Goal: Task Accomplishment & Management: Manage account settings

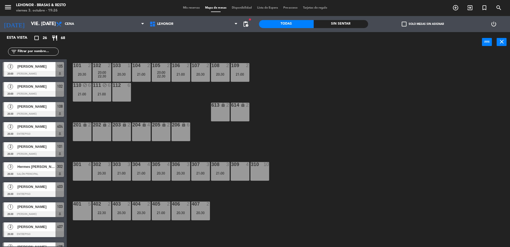
scroll to position [1, 0]
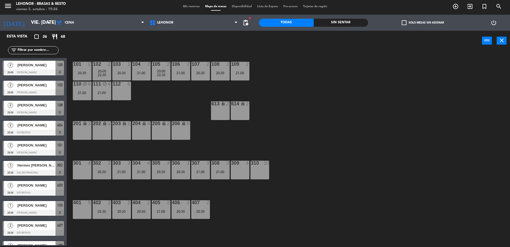
click at [197, 5] on span "Mis reservas" at bounding box center [191, 6] width 22 height 3
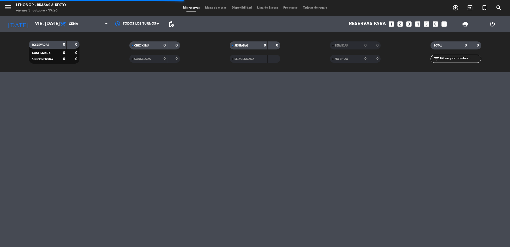
click at [207, 6] on div "Mis reservas Mapa de mesas Disponibilidad Lista de Espera Pre-acceso Tarjetas d…" at bounding box center [255, 8] width 150 height 5
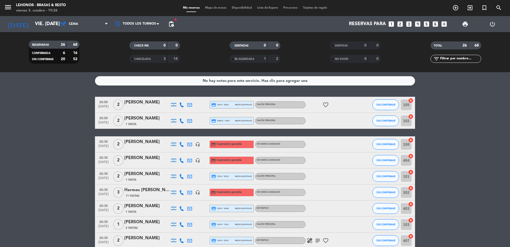
click at [218, 5] on div "menu Lehonor - Brasas & Resto viernes 3. octubre - 19:26 Mis reservas Mapa de m…" at bounding box center [255, 8] width 510 height 16
click at [215, 9] on span "Mapa de mesas" at bounding box center [216, 7] width 27 height 3
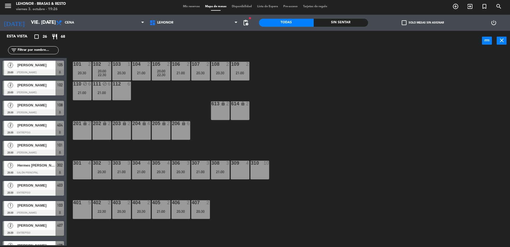
click at [193, 5] on span "Mis reservas" at bounding box center [191, 6] width 22 height 3
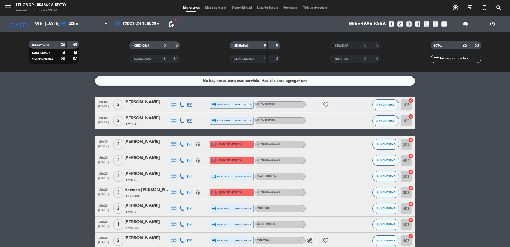
click at [326, 105] on icon "favorite_border" at bounding box center [326, 104] width 6 height 6
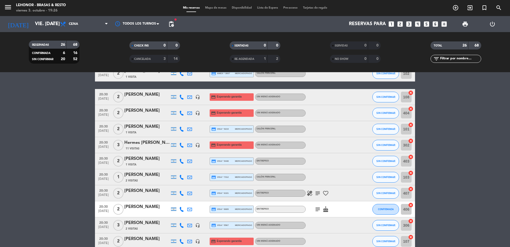
scroll to position [53, 0]
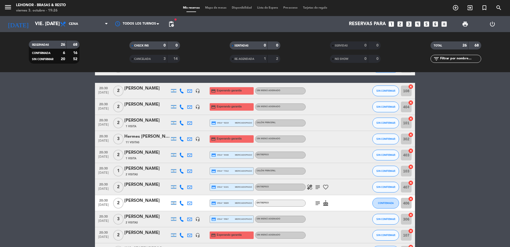
click at [316, 184] on icon "subject" at bounding box center [318, 187] width 6 height 6
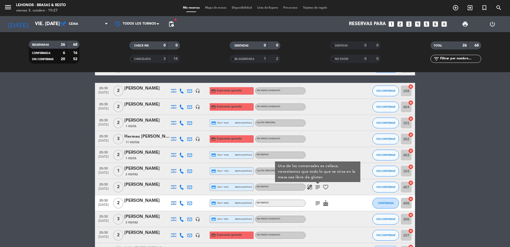
click at [320, 201] on icon "subject" at bounding box center [318, 203] width 6 height 6
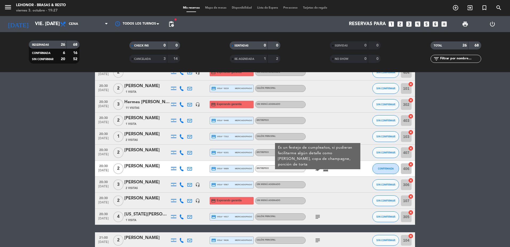
scroll to position [107, 0]
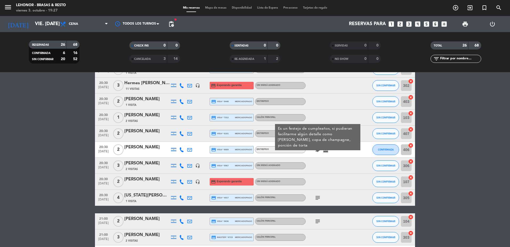
click at [317, 199] on icon "subject" at bounding box center [318, 197] width 6 height 6
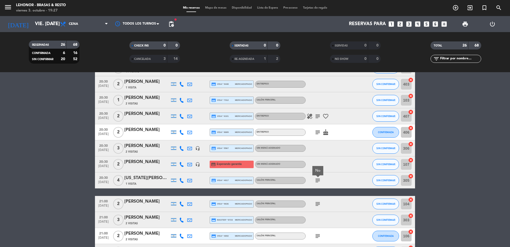
scroll to position [133, 0]
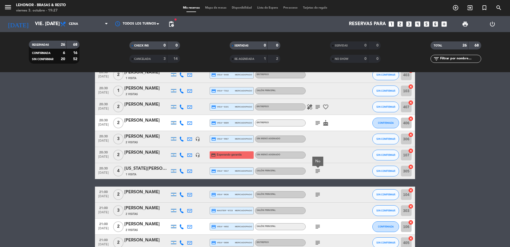
click at [316, 196] on icon "subject" at bounding box center [318, 194] width 6 height 6
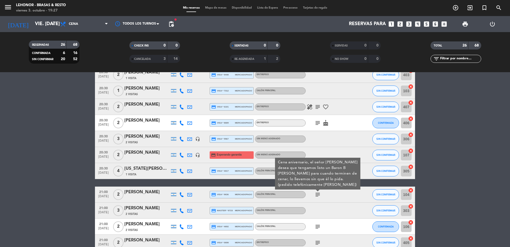
click at [317, 226] on icon "subject" at bounding box center [318, 226] width 6 height 6
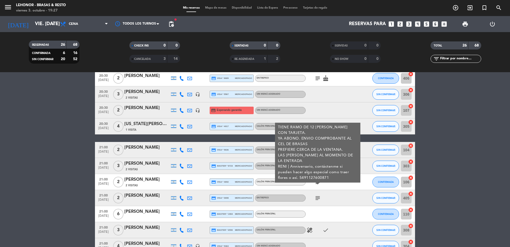
scroll to position [187, 0]
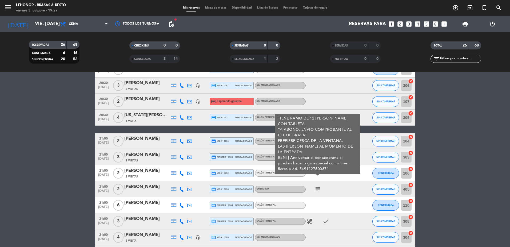
click at [319, 191] on icon "subject" at bounding box center [318, 189] width 6 height 6
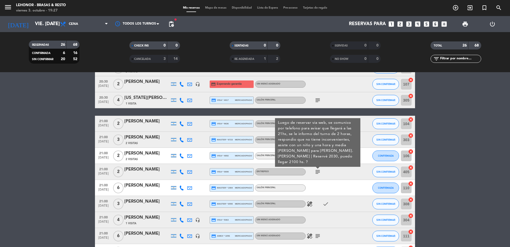
scroll to position [213, 0]
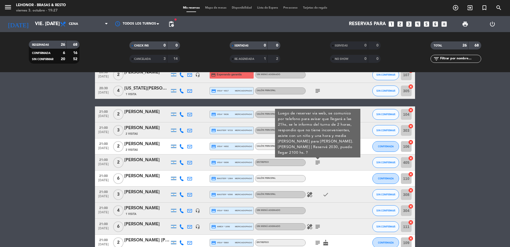
click at [312, 194] on icon "healing" at bounding box center [310, 194] width 6 height 6
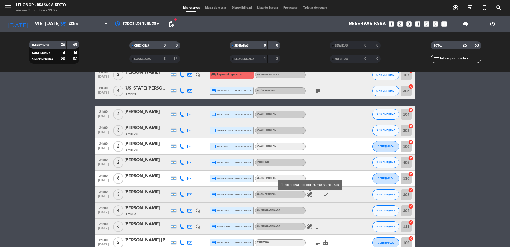
click at [316, 163] on icon "subject" at bounding box center [318, 162] width 6 height 6
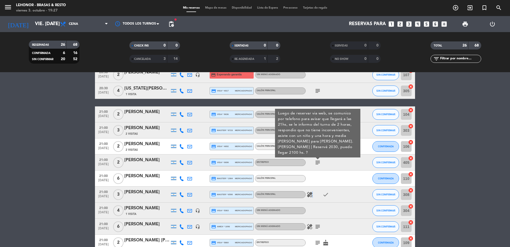
click at [312, 192] on icon "healing" at bounding box center [310, 194] width 6 height 6
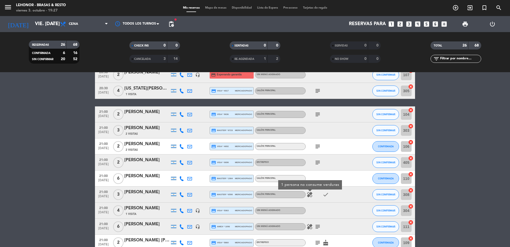
drag, startPoint x: 312, startPoint y: 192, endPoint x: 355, endPoint y: 195, distance: 43.4
click at [355, 195] on div at bounding box center [361, 194] width 14 height 16
click at [308, 194] on icon "healing" at bounding box center [310, 194] width 6 height 6
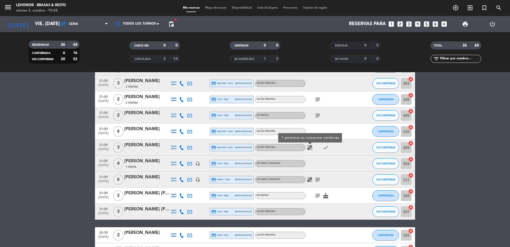
scroll to position [267, 0]
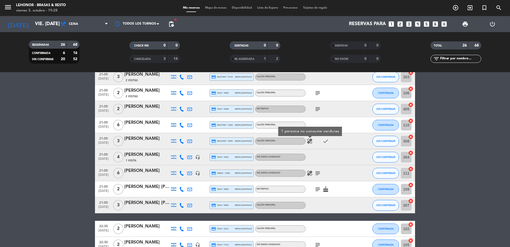
click at [322, 172] on div "healing subject" at bounding box center [330, 173] width 48 height 16
click at [319, 173] on icon "subject" at bounding box center [318, 173] width 6 height 6
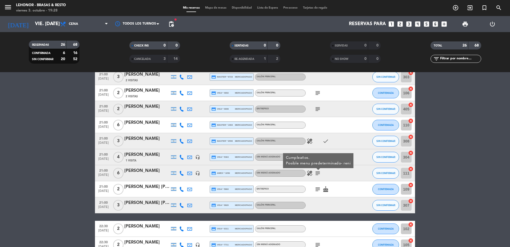
click at [310, 173] on icon "healing" at bounding box center [310, 173] width 6 height 6
click at [318, 175] on icon "subject" at bounding box center [318, 173] width 6 height 6
click at [312, 174] on icon "healing" at bounding box center [310, 173] width 6 height 6
click at [317, 175] on icon "subject" at bounding box center [318, 173] width 6 height 6
click at [320, 187] on icon "subject" at bounding box center [318, 189] width 6 height 6
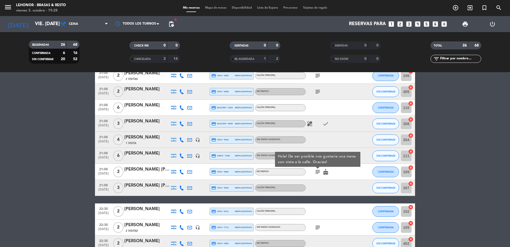
scroll to position [294, 0]
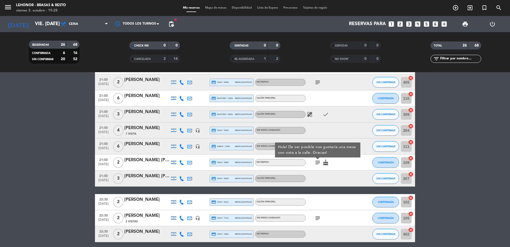
click at [320, 219] on icon "subject" at bounding box center [318, 218] width 6 height 6
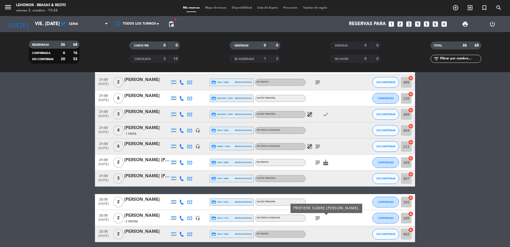
click at [318, 147] on icon "subject" at bounding box center [318, 146] width 6 height 6
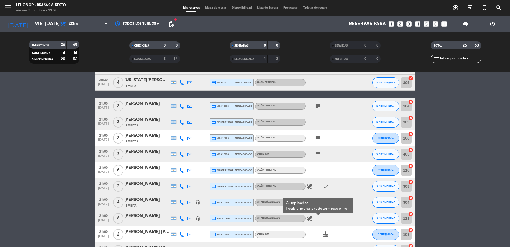
scroll to position [213, 0]
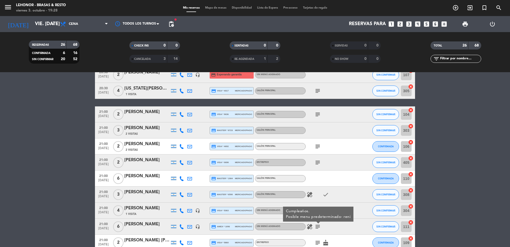
drag, startPoint x: 310, startPoint y: 194, endPoint x: 316, endPoint y: 190, distance: 7.5
click at [311, 193] on icon "healing" at bounding box center [310, 194] width 6 height 6
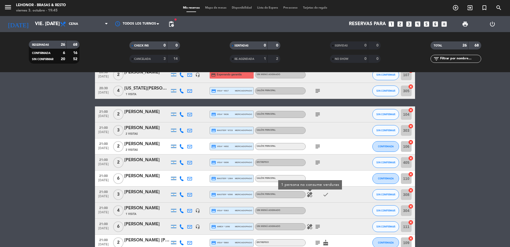
click at [217, 6] on span "Mapa de mesas" at bounding box center [216, 7] width 27 height 3
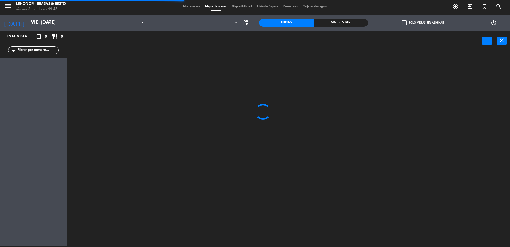
click at [345, 25] on div "Sin sentar" at bounding box center [341, 23] width 55 height 8
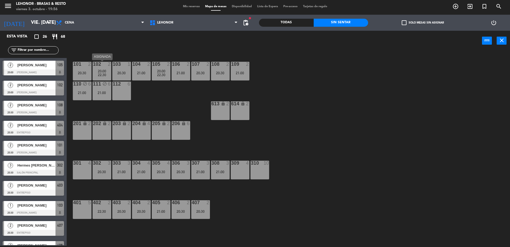
click at [101, 75] on span "22:30" at bounding box center [102, 75] width 8 height 4
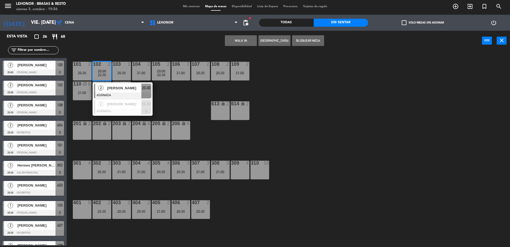
click at [107, 92] on div at bounding box center [122, 95] width 57 height 6
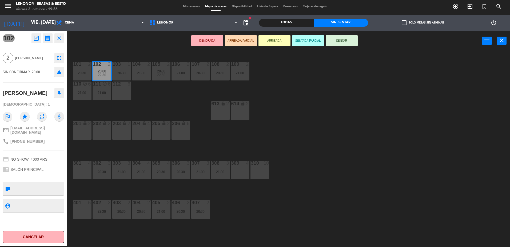
click at [36, 38] on icon "open_in_new" at bounding box center [36, 38] width 6 height 6
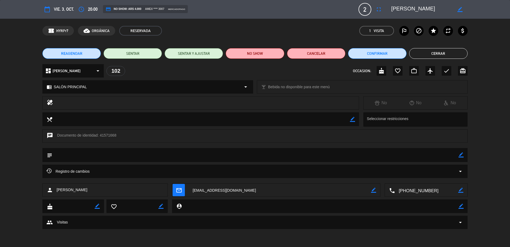
click at [60, 167] on div "Registro de cambios arrow_drop_down" at bounding box center [254, 170] width 425 height 13
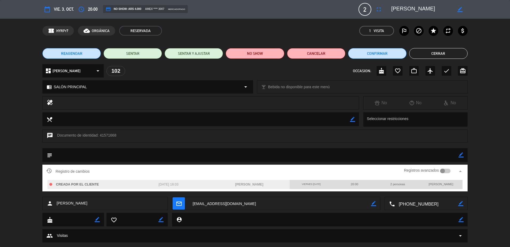
click at [442, 173] on div at bounding box center [442, 170] width 5 height 5
click at [425, 57] on button "Cerrar" at bounding box center [438, 53] width 58 height 11
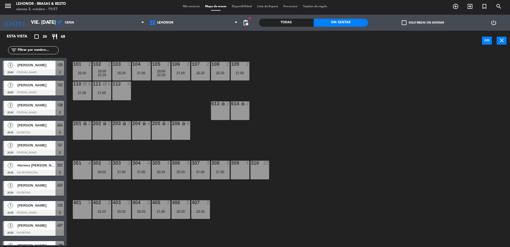
click at [40, 110] on div at bounding box center [33, 112] width 61 height 6
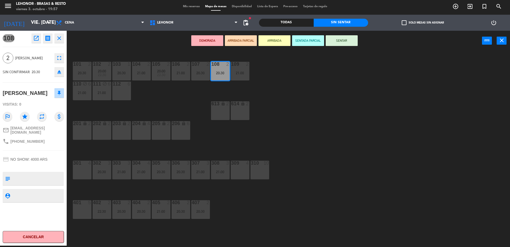
click at [147, 101] on div "101 2 20:30 102 2 20:00 22:30 103 1 20:30 104 2 21:00 105 2 20:00 22:30 106 2 2…" at bounding box center [291, 149] width 438 height 195
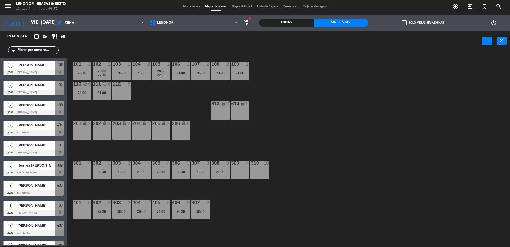
click at [184, 6] on span "Mis reservas" at bounding box center [191, 6] width 22 height 3
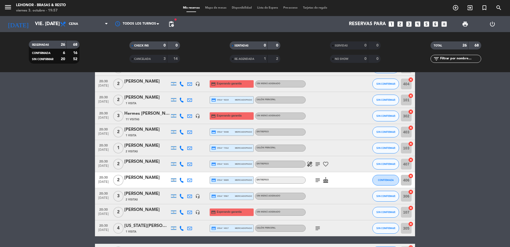
scroll to position [107, 0]
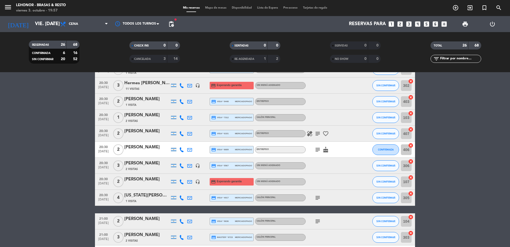
click at [321, 150] on span "subject" at bounding box center [318, 149] width 8 height 6
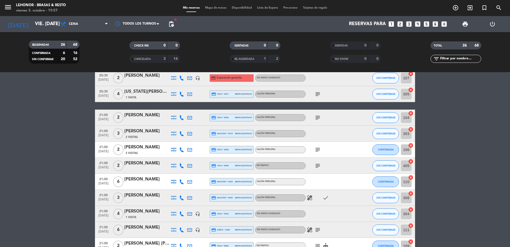
scroll to position [213, 0]
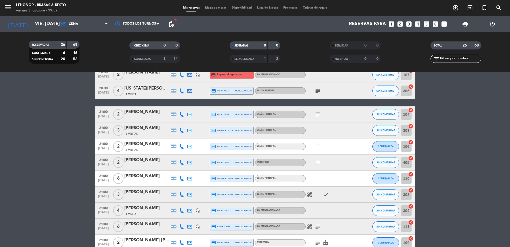
click at [320, 144] on icon "subject" at bounding box center [318, 146] width 6 height 6
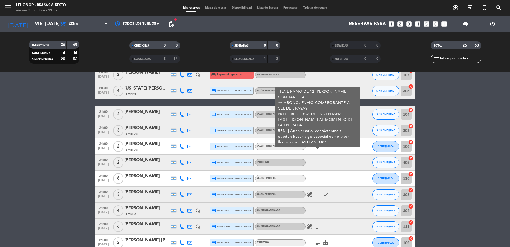
click at [320, 144] on icon "subject" at bounding box center [318, 146] width 6 height 6
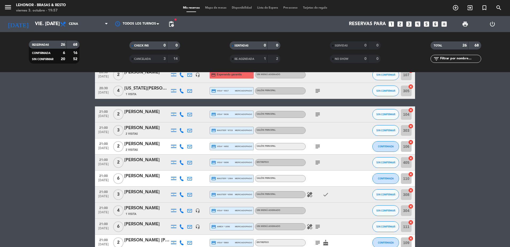
click at [214, 9] on span "Mapa de mesas" at bounding box center [216, 7] width 27 height 3
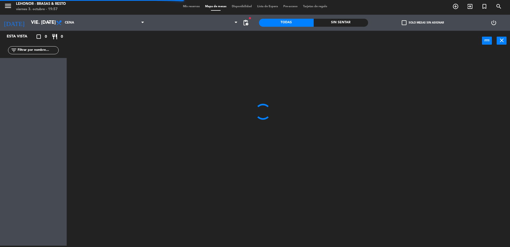
click at [326, 26] on div "Sin sentar" at bounding box center [341, 23] width 55 height 8
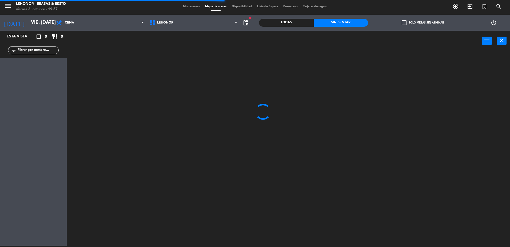
click at [426, 118] on div at bounding box center [291, 149] width 438 height 195
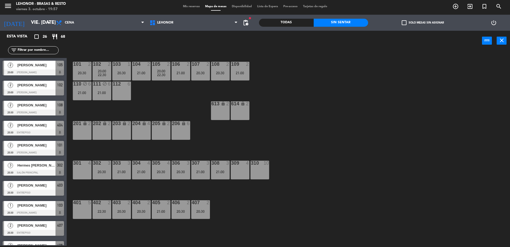
click at [426, 118] on div "101 2 20:30 102 2 20:00 22:30 103 1 20:30 104 2 21:00 105 2 20:00 22:30 106 2 2…" at bounding box center [291, 149] width 438 height 195
click at [134, 73] on div "21:00" at bounding box center [141, 73] width 19 height 4
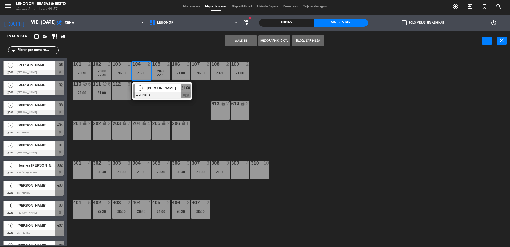
click at [179, 117] on div "101 2 20:30 102 2 20:00 22:30 103 1 20:30 104 2 21:00 2 [PERSON_NAME] ASIGNADA …" at bounding box center [291, 149] width 438 height 195
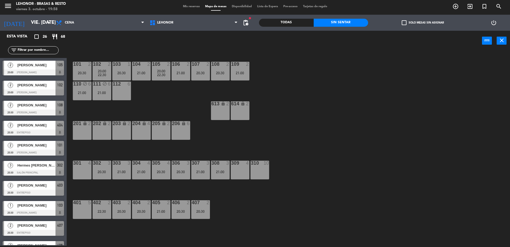
click at [186, 80] on div "106 2 21:00" at bounding box center [181, 71] width 19 height 19
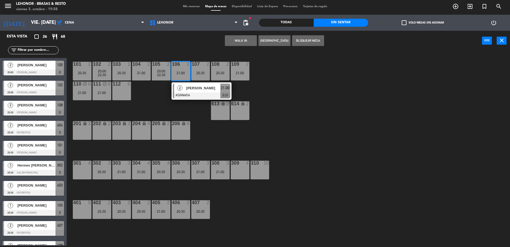
click at [199, 92] on div "[PERSON_NAME]" at bounding box center [203, 88] width 35 height 9
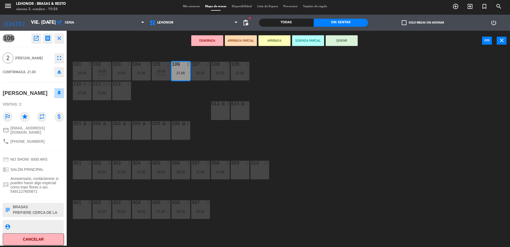
scroll to position [18, 0]
click at [54, 205] on textarea at bounding box center [37, 209] width 51 height 11
click at [211, 147] on div "101 2 20:30 102 2 20:00 22:30 103 1 20:30 104 2 21:00 105 2 20:00 22:30 106 2 2…" at bounding box center [291, 149] width 438 height 195
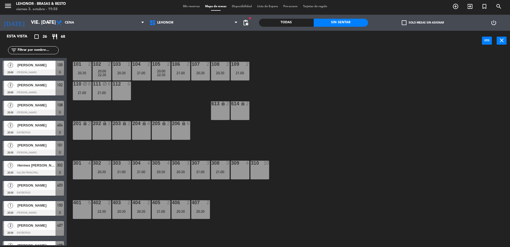
click at [181, 77] on div "106 2 21:00" at bounding box center [181, 71] width 19 height 19
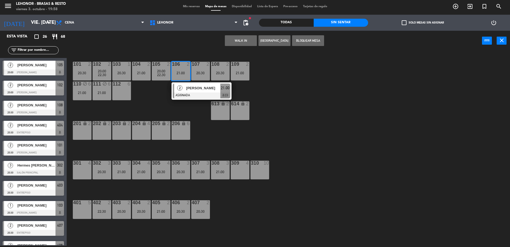
click at [306, 101] on div "101 2 20:30 102 2 20:00 22:30 103 1 20:30 104 2 21:00 105 2 20:00 22:30 106 2 2…" at bounding box center [291, 149] width 438 height 195
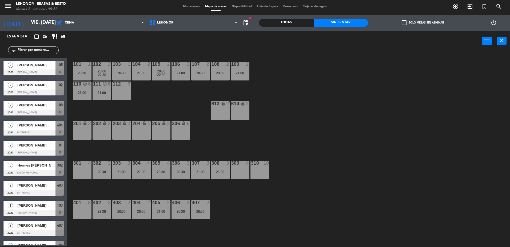
click at [149, 72] on div "21:00" at bounding box center [141, 73] width 19 height 4
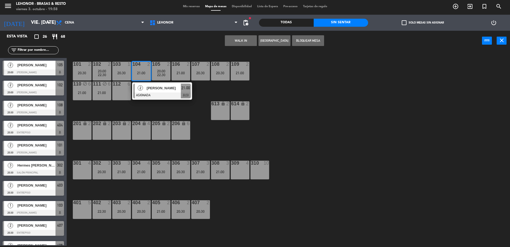
click at [170, 92] on div at bounding box center [161, 95] width 57 height 6
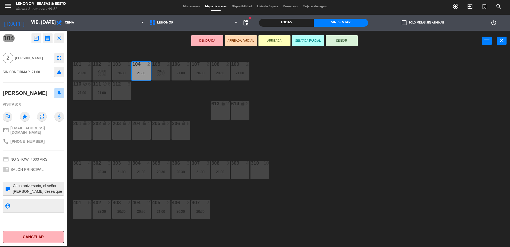
click at [159, 97] on div "101 2 20:30 102 2 20:00 22:30 103 1 20:30 104 2 21:00 105 2 20:00 22:30 106 2 2…" at bounding box center [291, 149] width 438 height 195
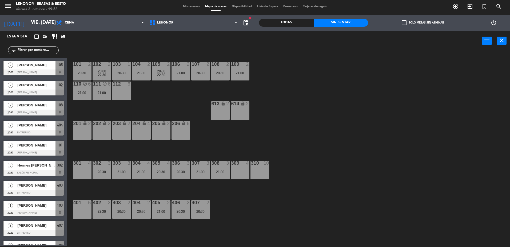
click at [98, 74] on span "22:30" at bounding box center [102, 75] width 8 height 4
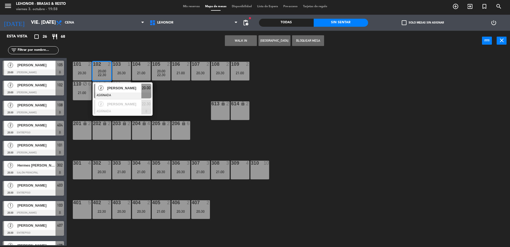
click at [181, 102] on div "101 2 20:30 102 2 20:00 22:30 2 [PERSON_NAME] ASIGNADA 20:00 2 [PERSON_NAME] AS…" at bounding box center [291, 149] width 438 height 195
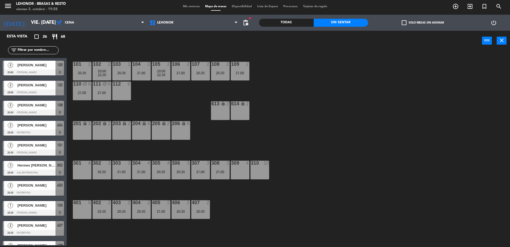
click at [150, 75] on div "104 2 21:00" at bounding box center [141, 71] width 19 height 19
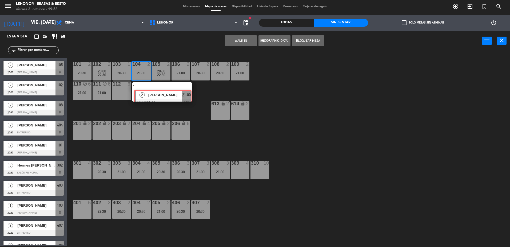
click at [155, 93] on div "2 [PERSON_NAME] ASIGNADA 21:00 chat" at bounding box center [162, 91] width 68 height 19
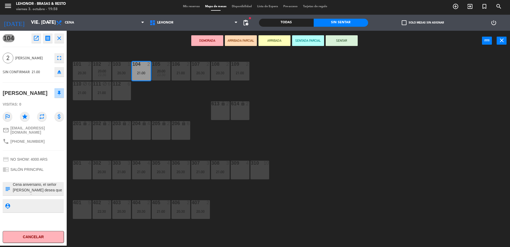
click at [46, 188] on textarea at bounding box center [37, 188] width 51 height 11
click at [69, 196] on div "104 open_in_new receipt 9:00 PM vie., [DATE] 2 personas [PERSON_NAME] 104 EXPER…" at bounding box center [33, 138] width 75 height 215
click at [49, 189] on textarea at bounding box center [37, 188] width 51 height 11
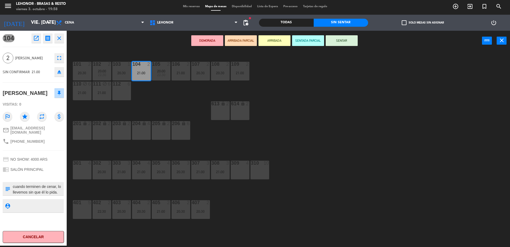
click at [161, 97] on div "101 2 20:30 102 2 20:00 22:30 103 1 20:30 104 2 21:00 105 2 20:00 22:30 106 2 2…" at bounding box center [291, 149] width 438 height 195
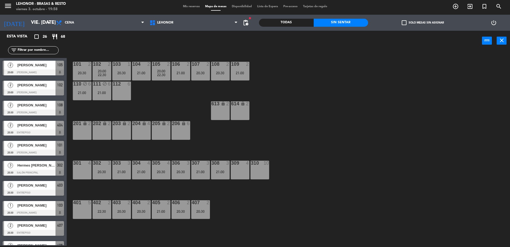
scroll to position [1, 0]
click at [203, 215] on div "407 2 20:30" at bounding box center [200, 209] width 19 height 19
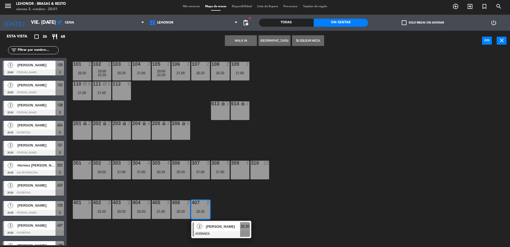
click at [281, 212] on div "101 2 20:30 102 2 20:00 22:30 103 1 20:30 104 2 21:00 105 2 20:00 22:30 106 2 2…" at bounding box center [291, 149] width 438 height 195
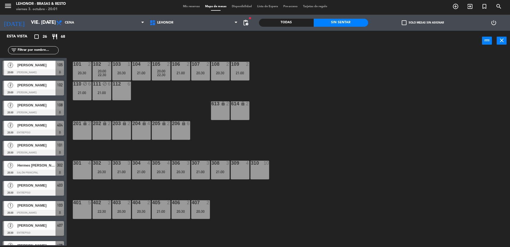
click at [173, 211] on div "20:30" at bounding box center [181, 211] width 19 height 4
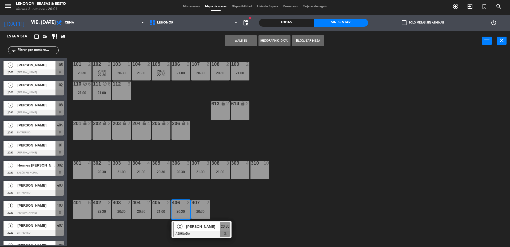
click at [160, 212] on div "21:00" at bounding box center [161, 211] width 19 height 4
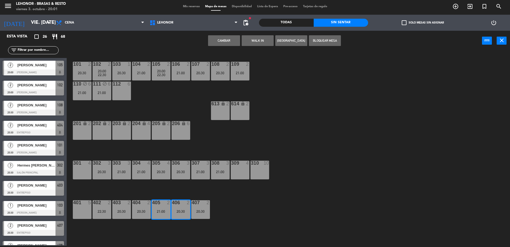
click at [215, 34] on div "Cambiar WALK IN Crear Reserva Bloquear Mesa power_input close" at bounding box center [274, 41] width 415 height 20
click at [215, 38] on button "Cambiar" at bounding box center [224, 40] width 32 height 11
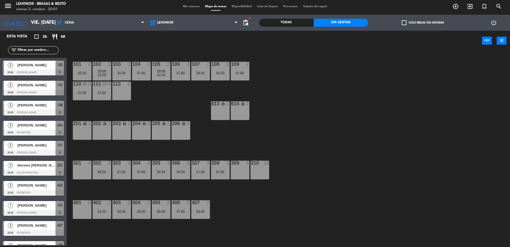
click at [123, 216] on div "403 2 20:30" at bounding box center [121, 209] width 19 height 19
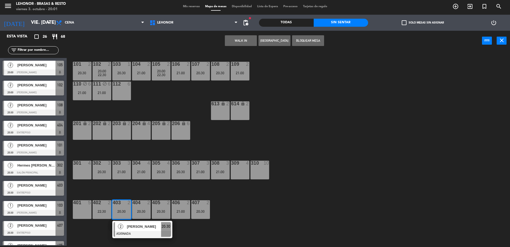
click at [103, 213] on div "22:30" at bounding box center [102, 211] width 19 height 4
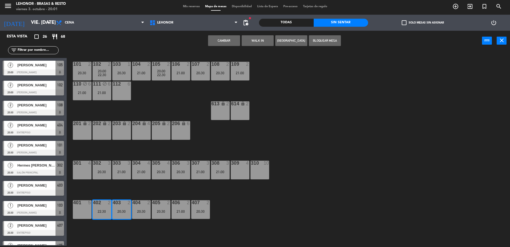
click at [218, 42] on button "Cambiar" at bounding box center [224, 40] width 32 height 11
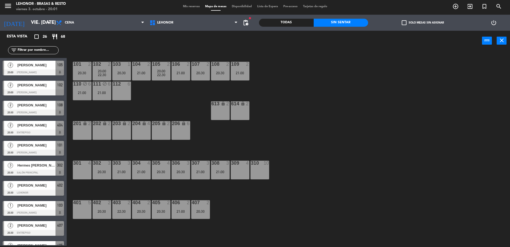
click at [315, 208] on div "101 2 20:30 102 2 20:00 22:30 103 1 20:30 104 2 21:00 105 2 20:00 22:30 106 2 2…" at bounding box center [291, 149] width 438 height 195
click at [115, 213] on div "403 2 22:30" at bounding box center [121, 209] width 19 height 19
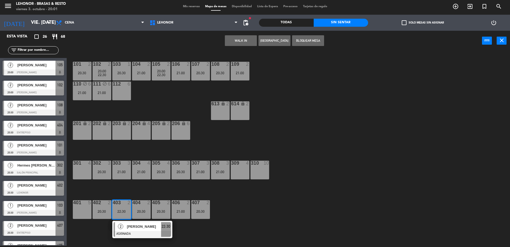
click at [130, 234] on div at bounding box center [142, 234] width 57 height 6
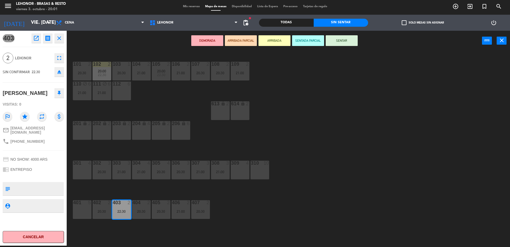
click at [325, 102] on div "101 2 20:30 102 2 20:00 22:30 103 1 20:30 104 2 21:00 105 2 20:00 22:30 106 2 2…" at bounding box center [291, 149] width 438 height 195
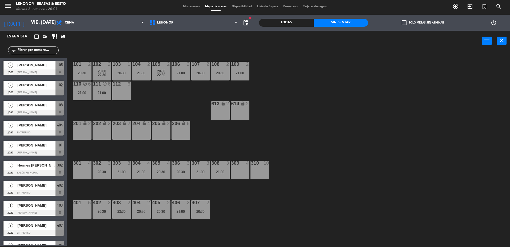
scroll to position [164, 0]
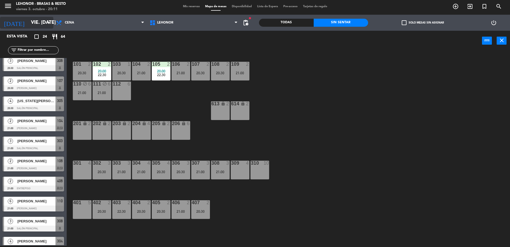
click at [52, 23] on icon "arrow_drop_down" at bounding box center [49, 22] width 6 height 6
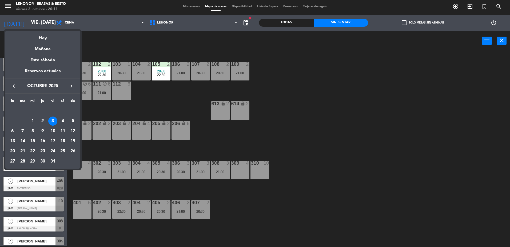
click at [12, 86] on icon "keyboard_arrow_left" at bounding box center [14, 86] width 6 height 6
click at [13, 161] on div "29" at bounding box center [12, 161] width 9 height 9
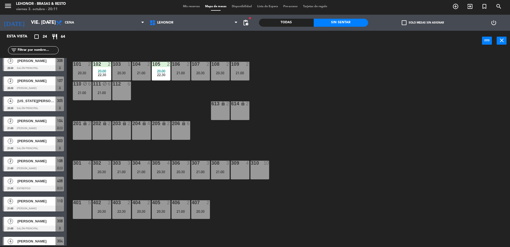
type input "lun. [DATE]"
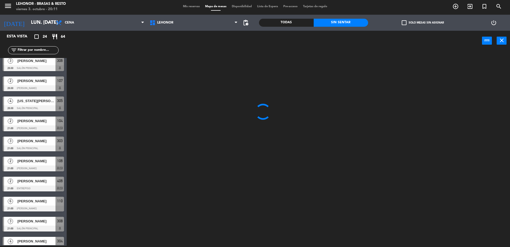
scroll to position [0, 0]
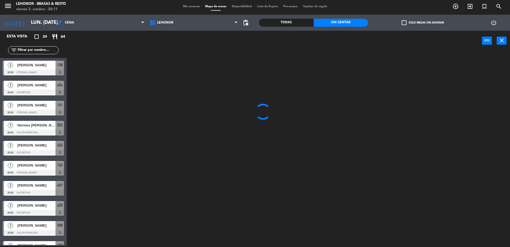
click at [184, 5] on span "Mis reservas" at bounding box center [191, 6] width 22 height 3
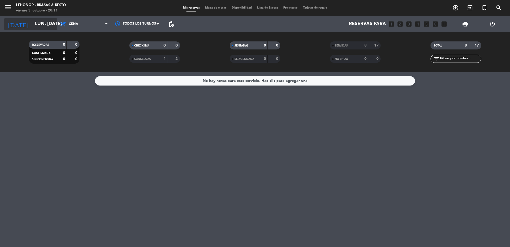
click at [44, 24] on input "lun. [DATE]" at bounding box center [63, 24] width 62 height 11
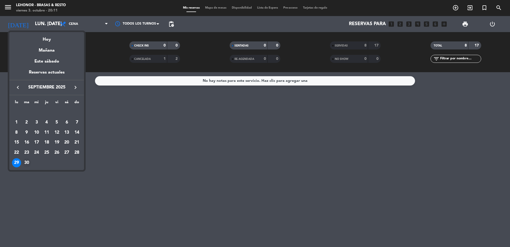
click at [27, 163] on div "30" at bounding box center [26, 162] width 9 height 9
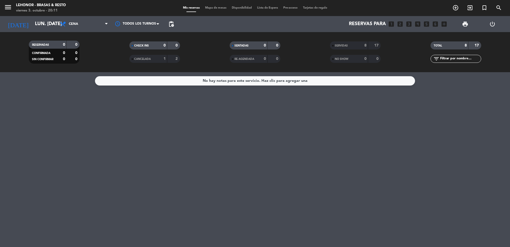
type input "[DATE] sep."
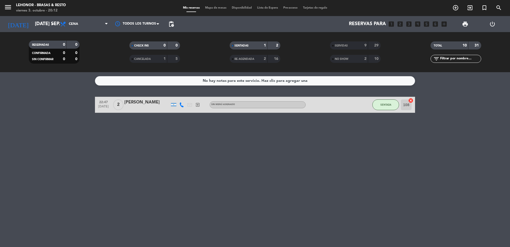
click at [353, 45] on div "SERVIDAS" at bounding box center [343, 45] width 25 height 6
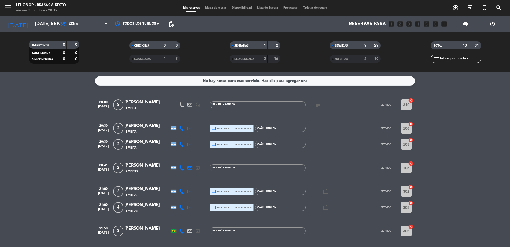
click at [318, 106] on icon "subject" at bounding box center [318, 104] width 6 height 6
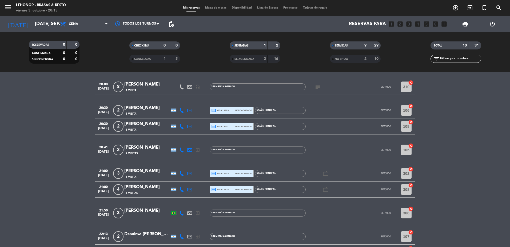
scroll to position [2, 0]
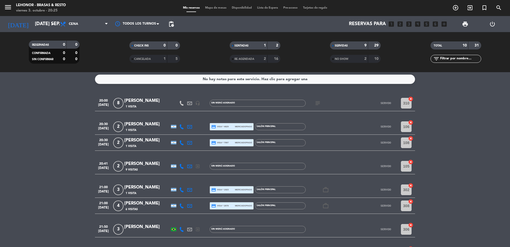
click at [215, 9] on span "Mapa de mesas" at bounding box center [216, 7] width 27 height 3
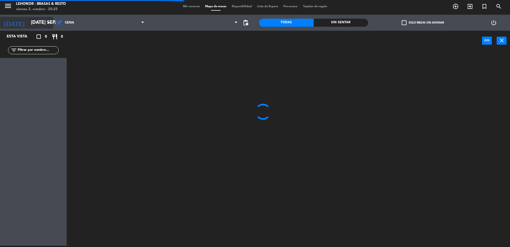
click at [41, 22] on input "[DATE] sep." at bounding box center [59, 22] width 62 height 11
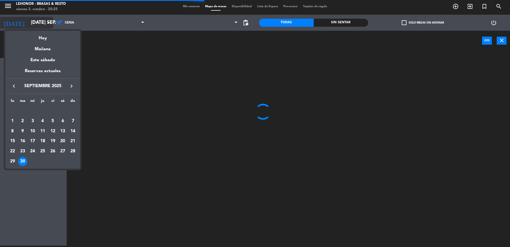
click at [48, 38] on div "Hoy" at bounding box center [42, 36] width 75 height 11
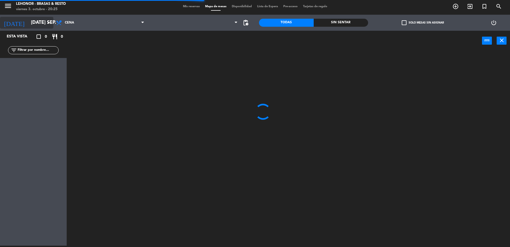
type input "vie. [DATE]"
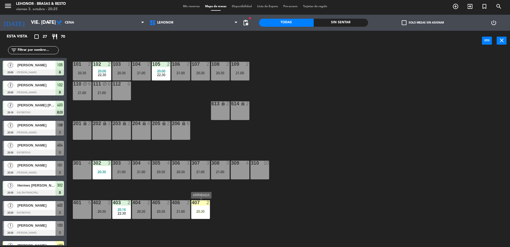
click at [200, 210] on div "20:30" at bounding box center [200, 211] width 19 height 4
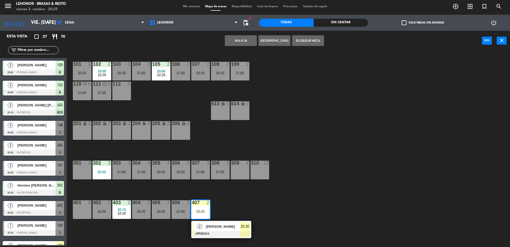
click at [201, 229] on div "2" at bounding box center [199, 226] width 11 height 9
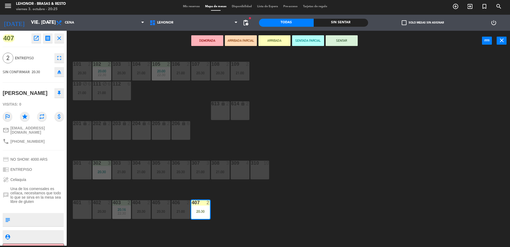
click at [311, 35] on button "SENTADA PARCIAL" at bounding box center [308, 40] width 32 height 11
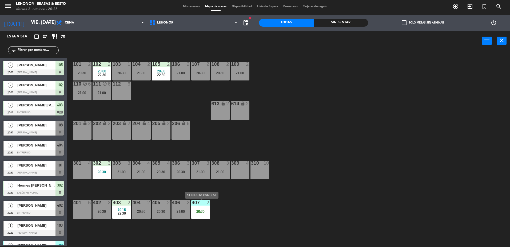
click at [205, 213] on div "20:30" at bounding box center [200, 211] width 19 height 4
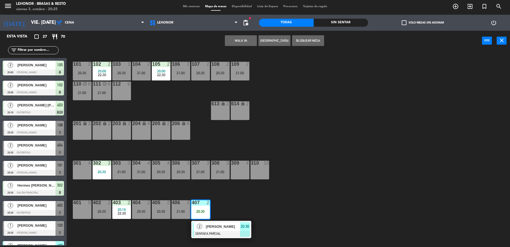
click at [205, 229] on div "2" at bounding box center [199, 226] width 11 height 9
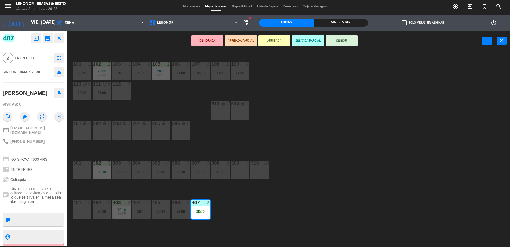
click at [176, 104] on div "101 2 20:30 102 2 20:00 22:30 103 1 20:30 104 2 21:00 105 2 20:00 22:30 106 2 2…" at bounding box center [291, 149] width 438 height 195
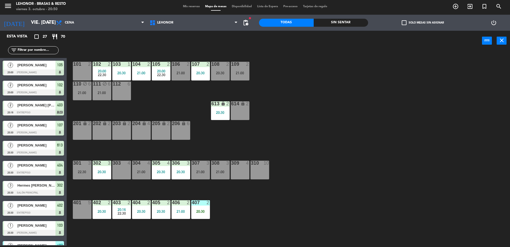
click at [195, 4] on div "Mis reservas Mapa de mesas Disponibilidad Lista de Espera Pre-acceso Tarjetas d…" at bounding box center [255, 6] width 150 height 5
click at [194, 5] on span "Mis reservas" at bounding box center [191, 6] width 22 height 3
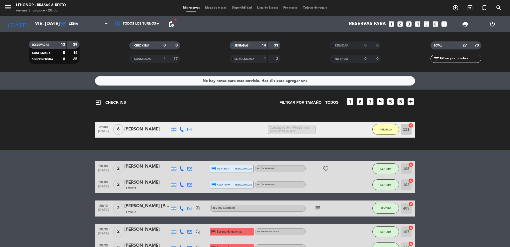
click at [326, 171] on icon "favorite_border" at bounding box center [326, 168] width 6 height 6
click at [318, 209] on icon "subject" at bounding box center [318, 208] width 6 height 6
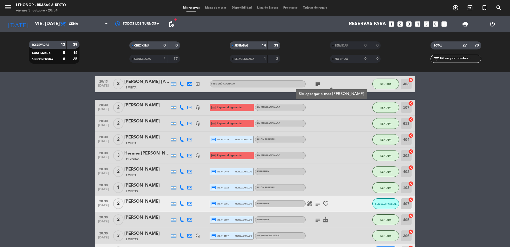
scroll to position [133, 0]
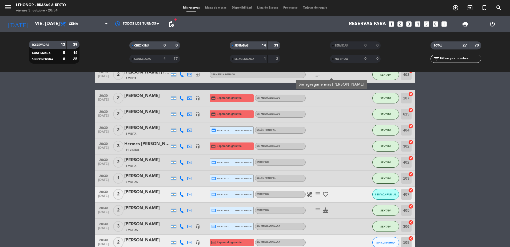
click at [318, 209] on icon "subject" at bounding box center [318, 210] width 6 height 6
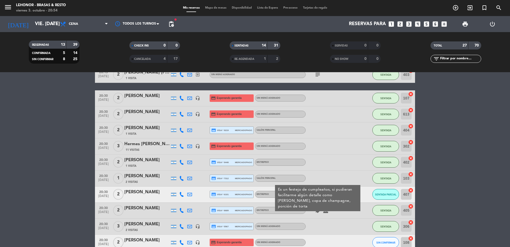
scroll to position [187, 0]
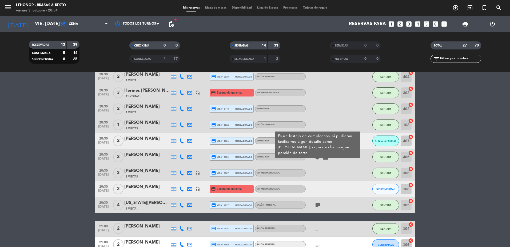
click at [319, 205] on icon "subject" at bounding box center [318, 204] width 6 height 6
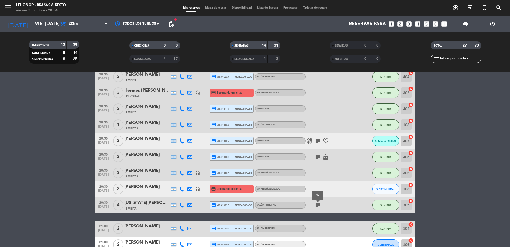
scroll to position [240, 0]
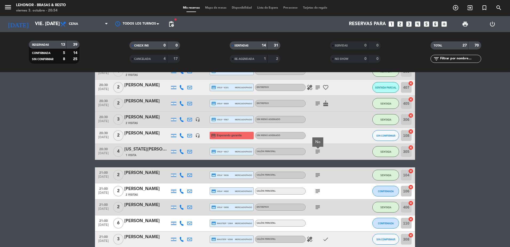
click at [320, 175] on icon "subject" at bounding box center [318, 175] width 6 height 6
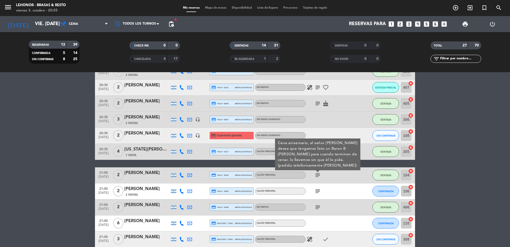
click at [317, 102] on icon "subject" at bounding box center [318, 103] width 6 height 6
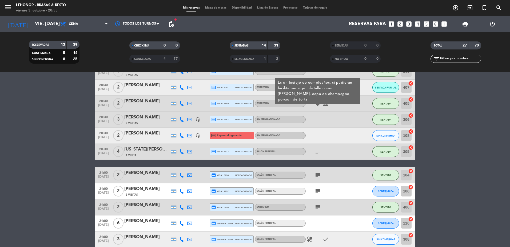
scroll to position [160, 0]
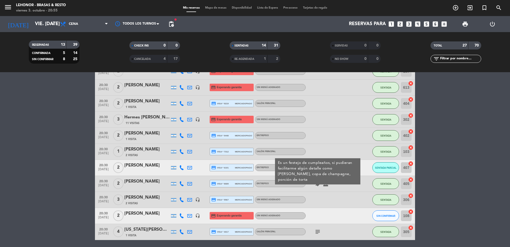
click at [316, 184] on icon "subject" at bounding box center [318, 183] width 6 height 6
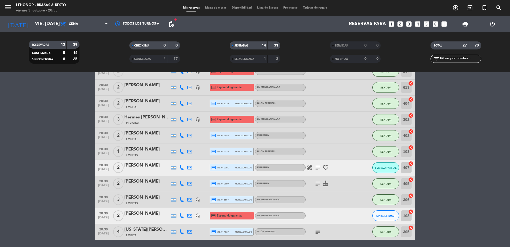
click at [318, 166] on icon "subject" at bounding box center [318, 167] width 6 height 6
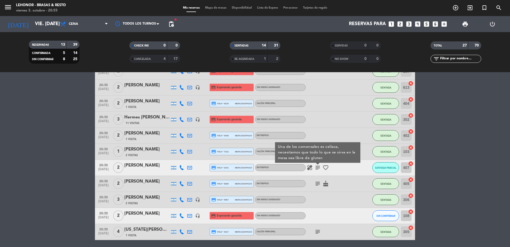
click at [316, 165] on icon "subject" at bounding box center [318, 167] width 6 height 6
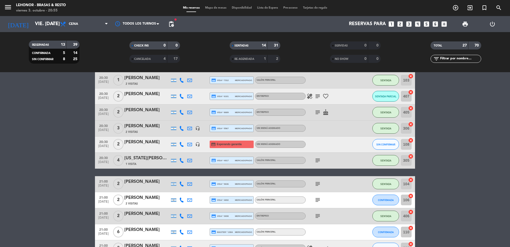
scroll to position [240, 0]
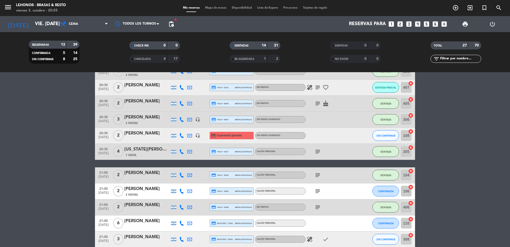
click at [318, 152] on icon "subject" at bounding box center [318, 151] width 6 height 6
click at [315, 172] on icon "subject" at bounding box center [318, 175] width 6 height 6
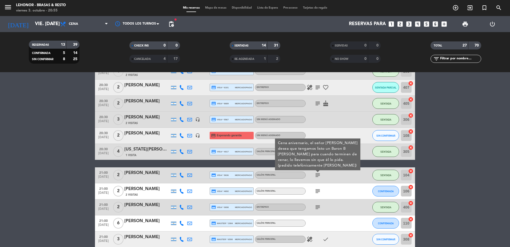
scroll to position [294, 0]
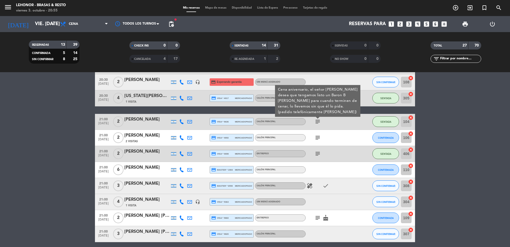
click at [318, 151] on icon "subject" at bounding box center [318, 153] width 6 height 6
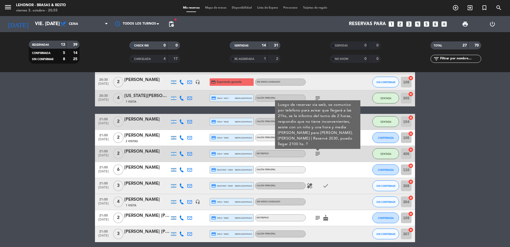
scroll to position [320, 0]
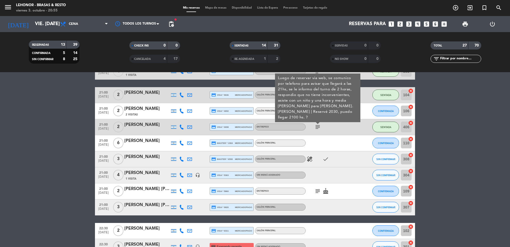
click at [310, 160] on icon "healing" at bounding box center [310, 159] width 6 height 6
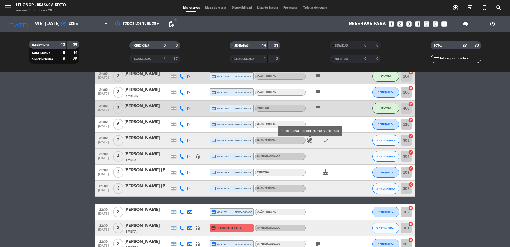
scroll to position [347, 0]
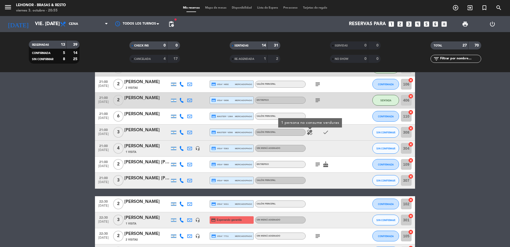
click at [317, 165] on icon "subject" at bounding box center [318, 164] width 6 height 6
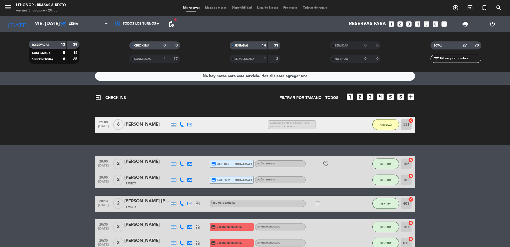
scroll to position [0, 0]
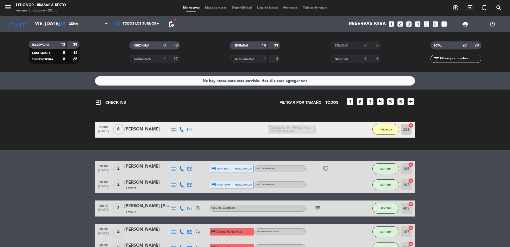
click at [37, 159] on div "No hay notas para este servicio. Haz clic para agregar una exit_to_app CHECK IN…" at bounding box center [255, 159] width 510 height 175
click at [386, 131] on button "ARRIBADA" at bounding box center [386, 129] width 27 height 11
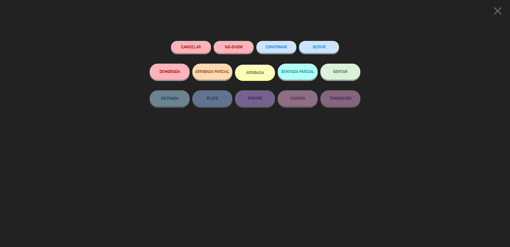
click at [350, 76] on button "SENTAR" at bounding box center [340, 72] width 40 height 16
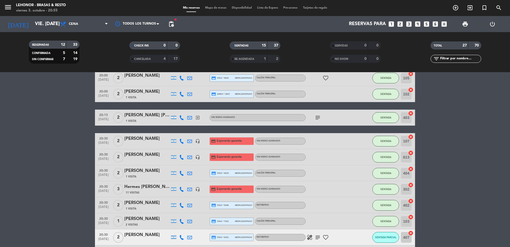
scroll to position [107, 0]
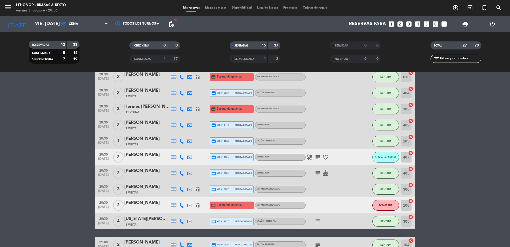
click at [213, 8] on span "Mapa de mesas" at bounding box center [216, 7] width 27 height 3
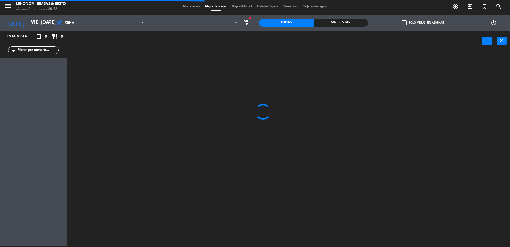
click at [350, 26] on div "Sin sentar" at bounding box center [341, 23] width 55 height 8
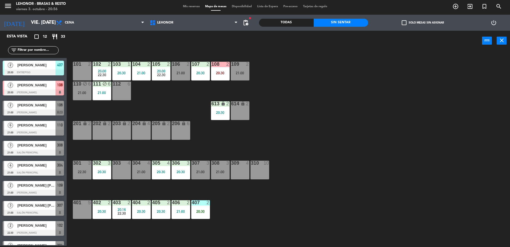
click at [344, 187] on div "101 2 102 2 20:00 22:30 103 1 20:30 104 2 21:00 105 2 20:00 22:30 106 2 21:00 1…" at bounding box center [291, 149] width 438 height 195
drag, startPoint x: 165, startPoint y: 213, endPoint x: 169, endPoint y: 210, distance: 5.3
click at [167, 211] on div "405 2 20:30" at bounding box center [161, 209] width 19 height 19
click at [20, 86] on span "[PERSON_NAME]" at bounding box center [36, 85] width 38 height 6
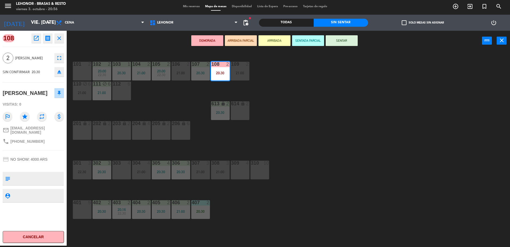
click at [183, 105] on div "101 2 102 2 20:00 22:30 103 1 20:30 104 2 21:00 105 2 20:00 22:30 106 2 21:00 1…" at bounding box center [291, 149] width 438 height 195
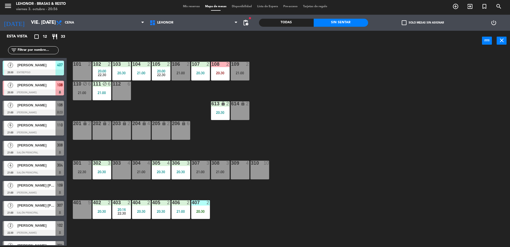
click at [356, 160] on div "101 2 102 2 20:00 22:30 103 1 20:30 104 2 21:00 105 2 20:00 22:30 106 2 21:00 1…" at bounding box center [291, 149] width 438 height 195
click at [84, 176] on div "301 3 22:30" at bounding box center [82, 169] width 19 height 19
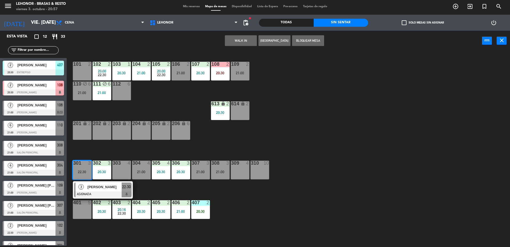
click at [81, 190] on div "3" at bounding box center [81, 186] width 11 height 9
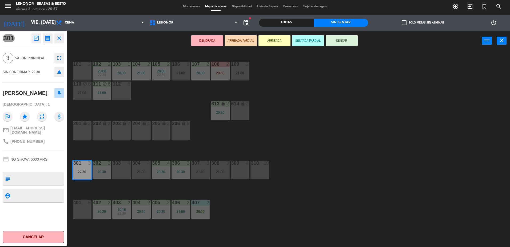
click at [367, 164] on div "101 2 102 2 20:00 22:30 103 1 20:30 104 2 21:00 105 2 20:00 22:30 106 2 21:00 1…" at bounding box center [291, 149] width 438 height 195
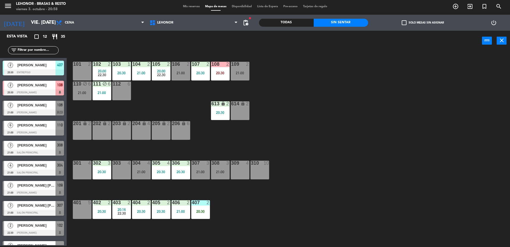
click at [403, 134] on div "101 2 102 2 20:00 22:30 103 1 20:30 104 2 21:00 105 2 20:00 22:30 106 2 21:00 1…" at bounding box center [291, 149] width 438 height 195
click at [35, 92] on div at bounding box center [33, 92] width 61 height 6
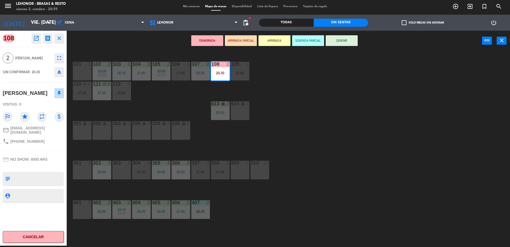
click at [37, 41] on button "open_in_new" at bounding box center [36, 38] width 10 height 10
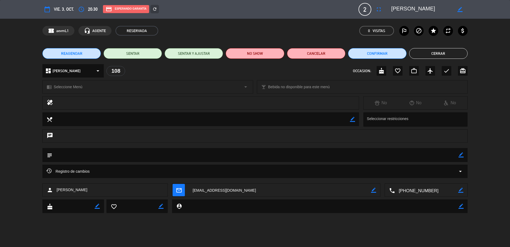
click at [143, 168] on div "Registro de cambios arrow_drop_down" at bounding box center [254, 171] width 417 height 6
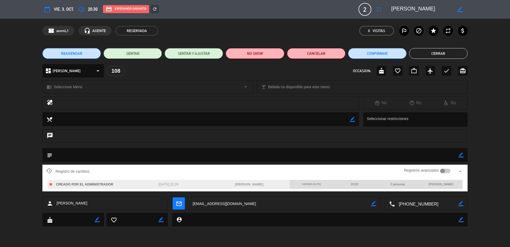
click at [443, 171] on div at bounding box center [442, 170] width 5 height 5
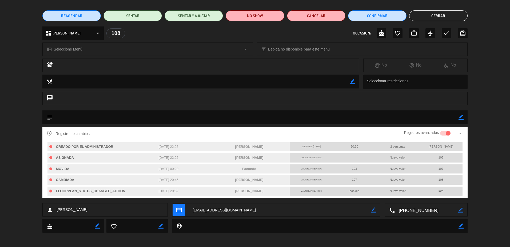
scroll to position [39, 0]
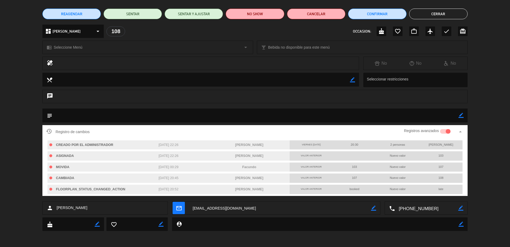
click at [421, 14] on button "Cerrar" at bounding box center [438, 14] width 58 height 11
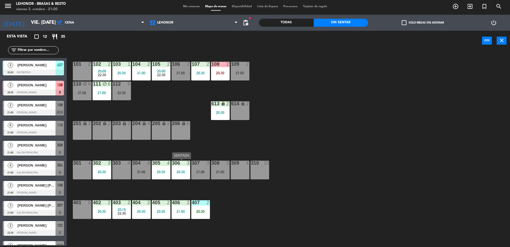
click at [183, 173] on div "20:30" at bounding box center [181, 172] width 19 height 4
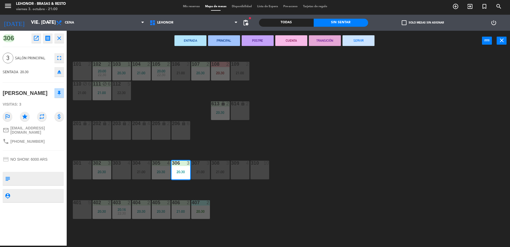
click at [270, 197] on div "101 2 102 2 20:00 22:30 103 1 20:30 104 2 21:00 105 2 20:00 22:30 106 2 21:00 1…" at bounding box center [291, 149] width 438 height 195
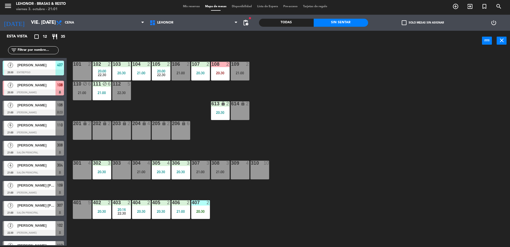
click at [100, 173] on div "20:30" at bounding box center [102, 172] width 19 height 4
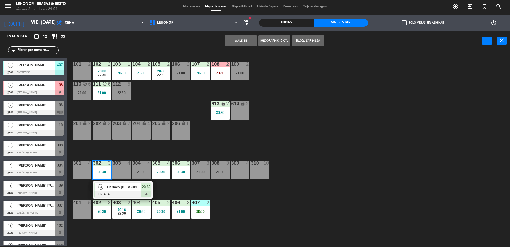
click at [105, 188] on div "3" at bounding box center [100, 186] width 11 height 9
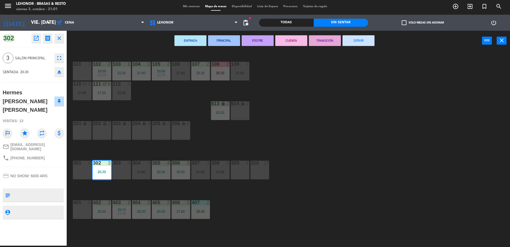
click at [376, 149] on div "101 2 102 2 20:00 22:30 103 1 20:30 104 2 21:00 105 2 20:00 22:30 106 2 21:00 1…" at bounding box center [291, 149] width 438 height 195
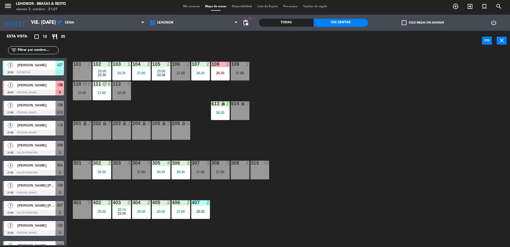
click at [122, 96] on div "112 5 22:30" at bounding box center [121, 90] width 19 height 19
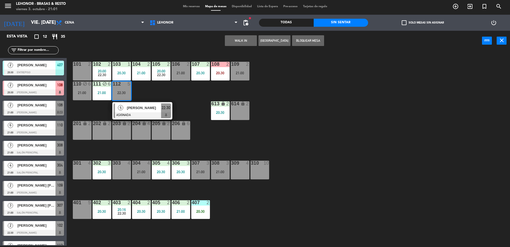
click at [319, 45] on button "Bloquear Mesa" at bounding box center [308, 40] width 32 height 11
click at [387, 142] on div "101 2 102 2 20:00 22:30 103 1 20:30 104 2 21:00 105 2 20:00 22:30 106 2 21:00 1…" at bounding box center [291, 149] width 438 height 195
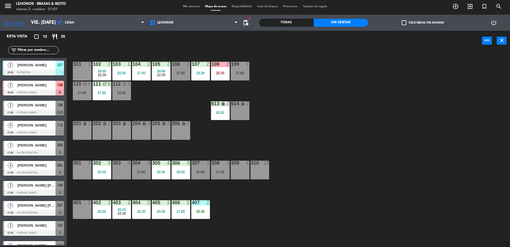
click at [292, 161] on div "101 2 102 2 20:00 22:30 103 1 20:30 104 2 21:00 105 2 20:00 22:30 106 2 21:00 1…" at bounding box center [291, 149] width 438 height 195
